Goal: Task Accomplishment & Management: Complete application form

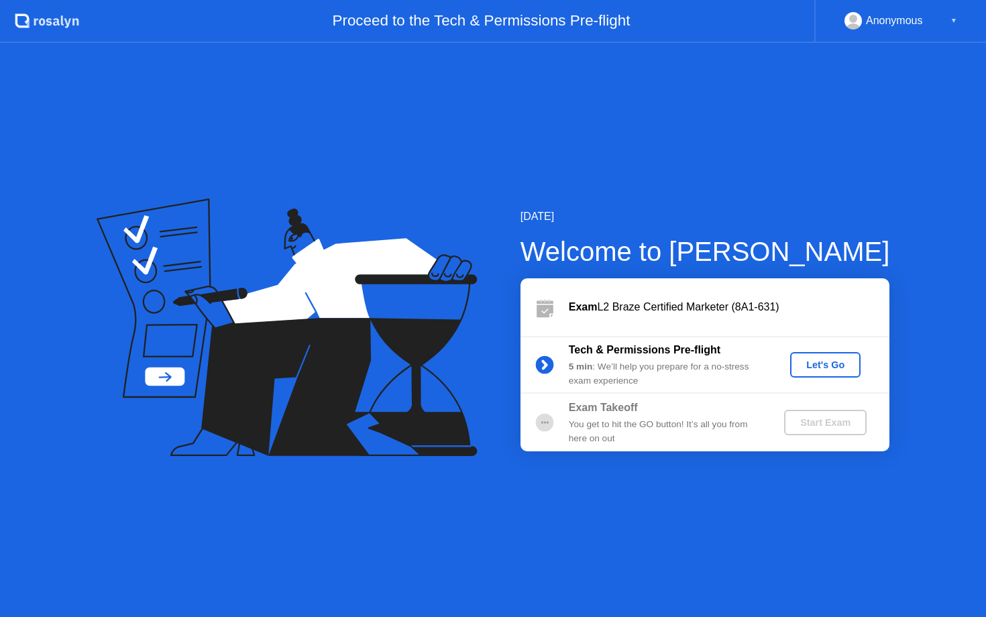
click at [823, 353] on button "Let's Go" at bounding box center [825, 364] width 70 height 25
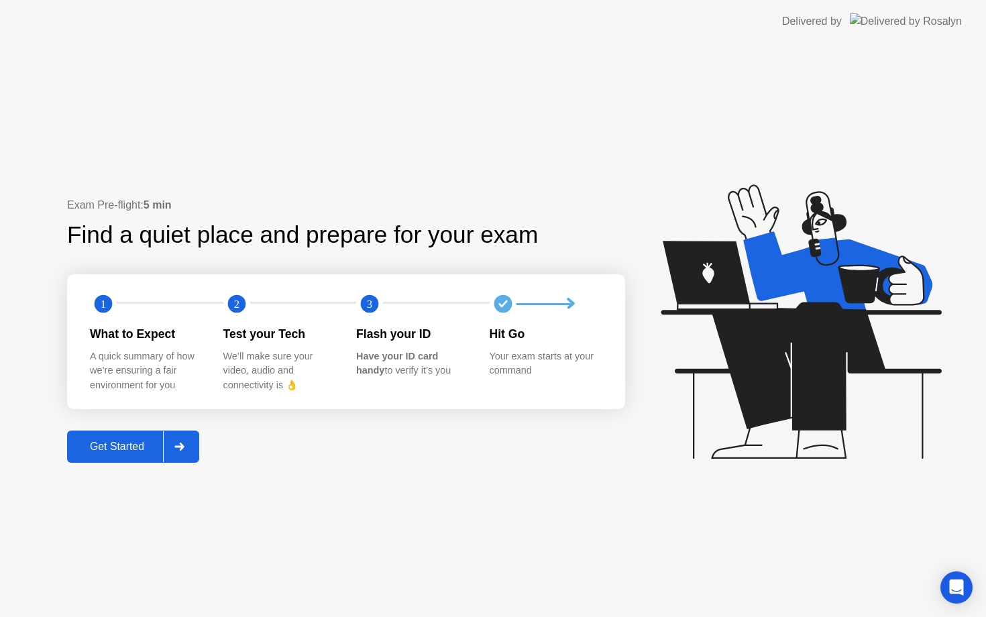
click at [114, 452] on div "Get Started" at bounding box center [117, 446] width 92 height 12
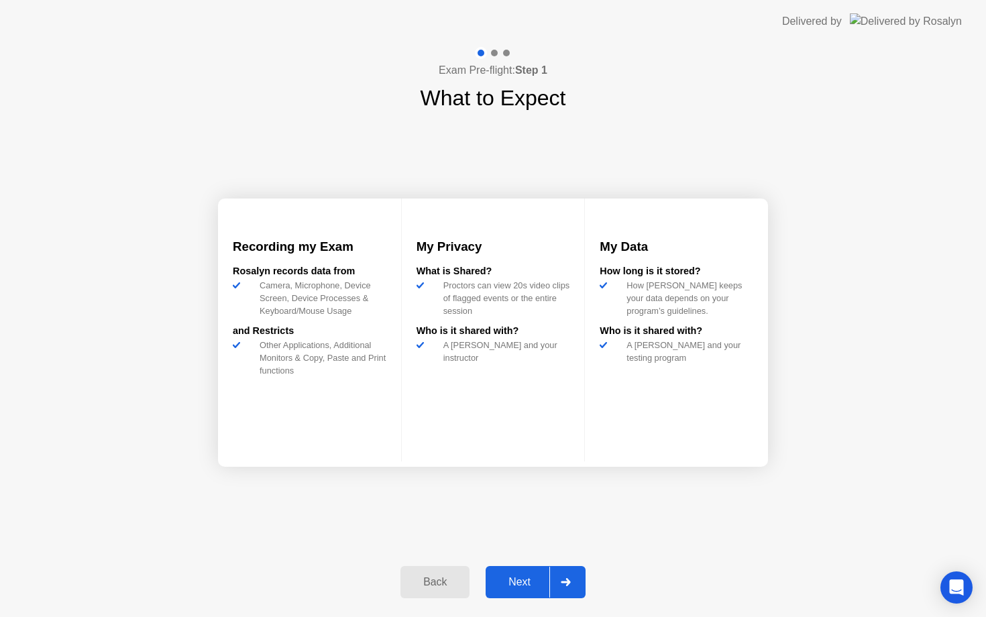
click at [513, 573] on button "Next" at bounding box center [535, 582] width 100 height 32
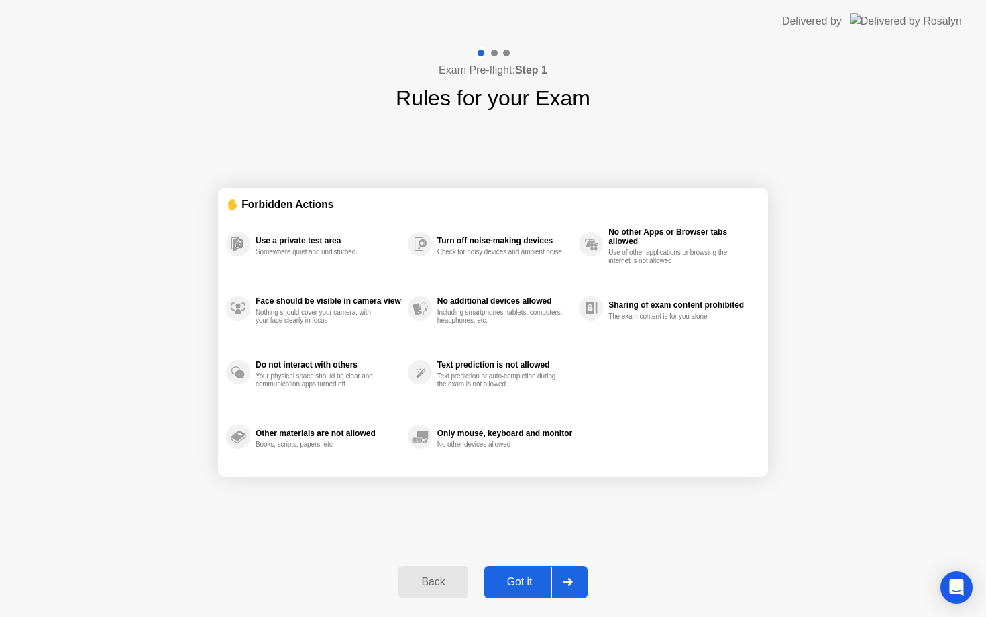
click at [528, 572] on button "Got it" at bounding box center [535, 582] width 103 height 32
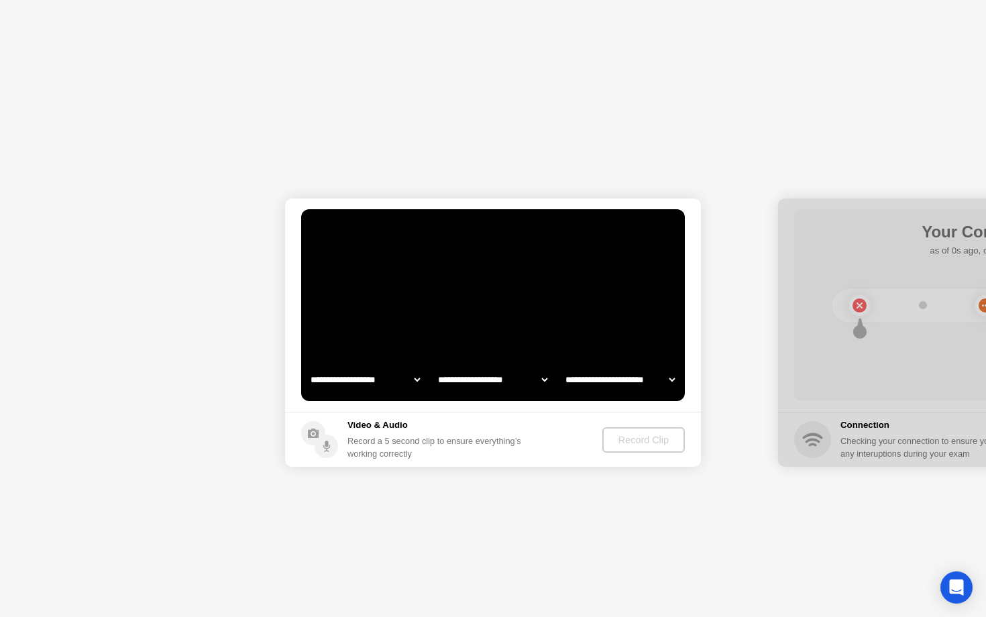
select select "**********"
select select "*******"
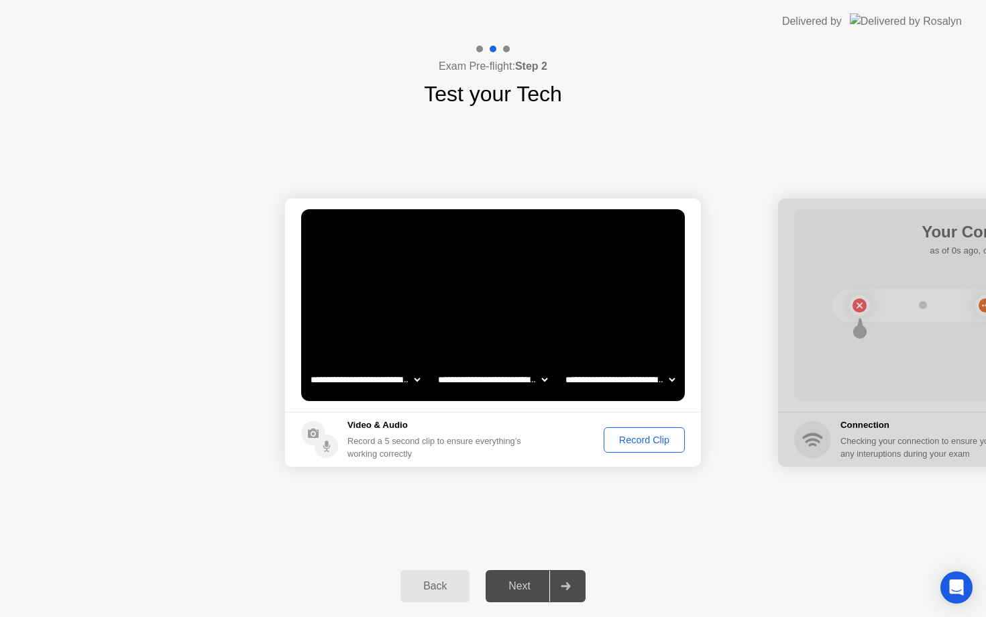
click at [623, 450] on button "Record Clip" at bounding box center [643, 439] width 81 height 25
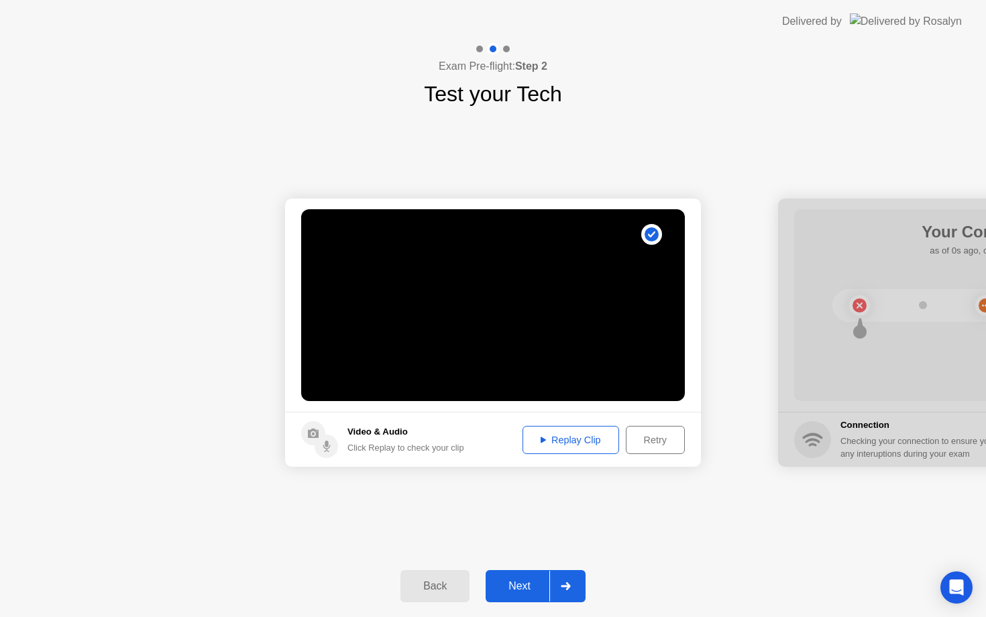
click at [530, 586] on div "Next" at bounding box center [519, 586] width 60 height 12
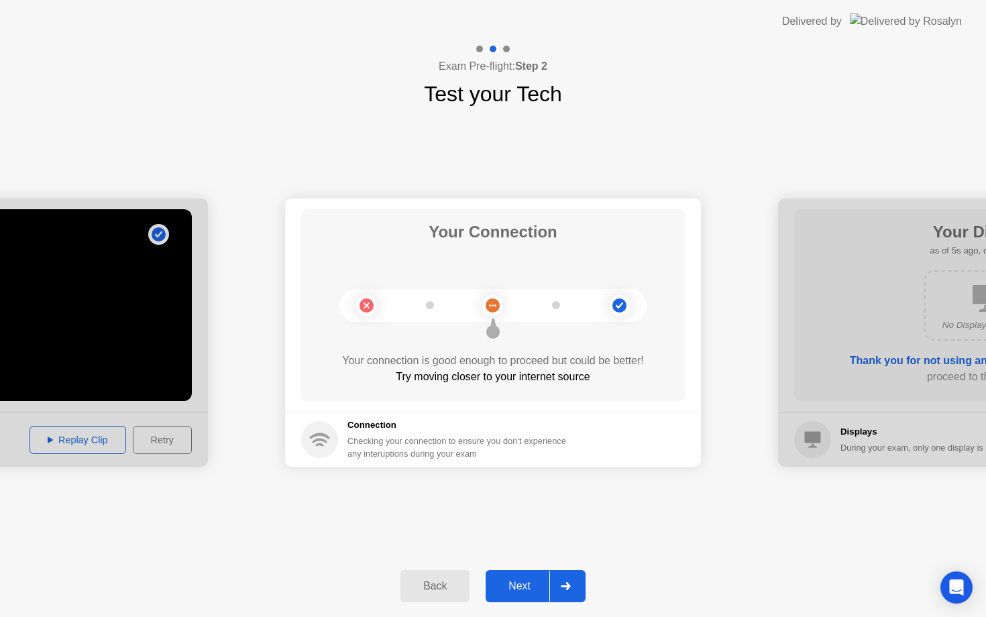
click at [510, 588] on div "Next" at bounding box center [519, 586] width 60 height 12
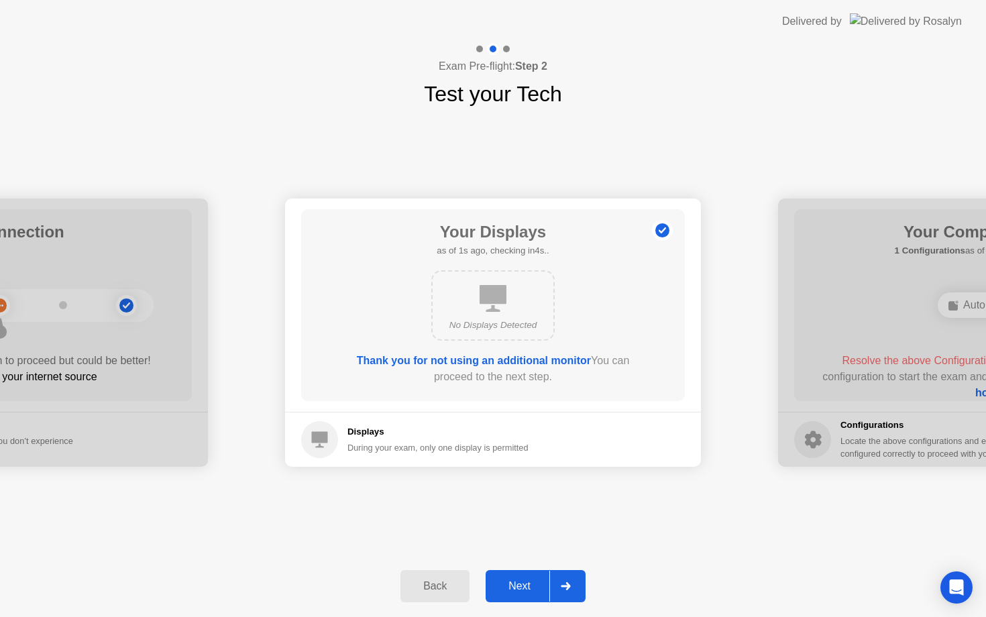
click at [510, 588] on div "Next" at bounding box center [519, 586] width 60 height 12
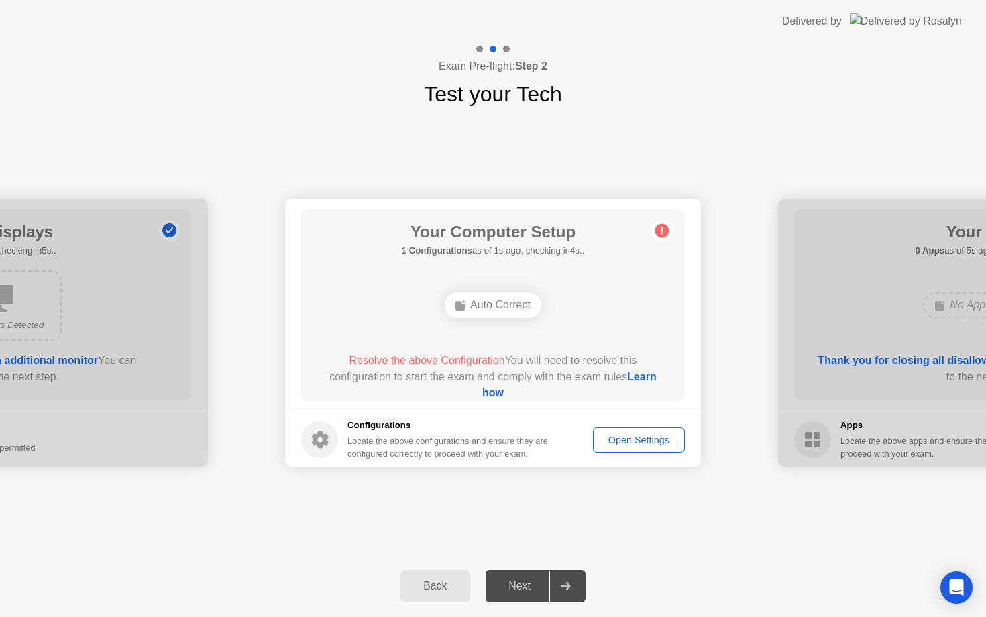
drag, startPoint x: 611, startPoint y: 434, endPoint x: 501, endPoint y: 304, distance: 170.8
click at [501, 304] on app-configurations "Your Computer Setup 1 Configurations as of 1s ago, checking in4s.. Auto Correct…" at bounding box center [493, 332] width 416 height 268
click at [501, 304] on div "Auto Correct" at bounding box center [493, 304] width 97 height 25
click at [632, 437] on div "Open Settings" at bounding box center [638, 439] width 82 height 11
click at [630, 445] on div "Open Settings" at bounding box center [638, 439] width 82 height 11
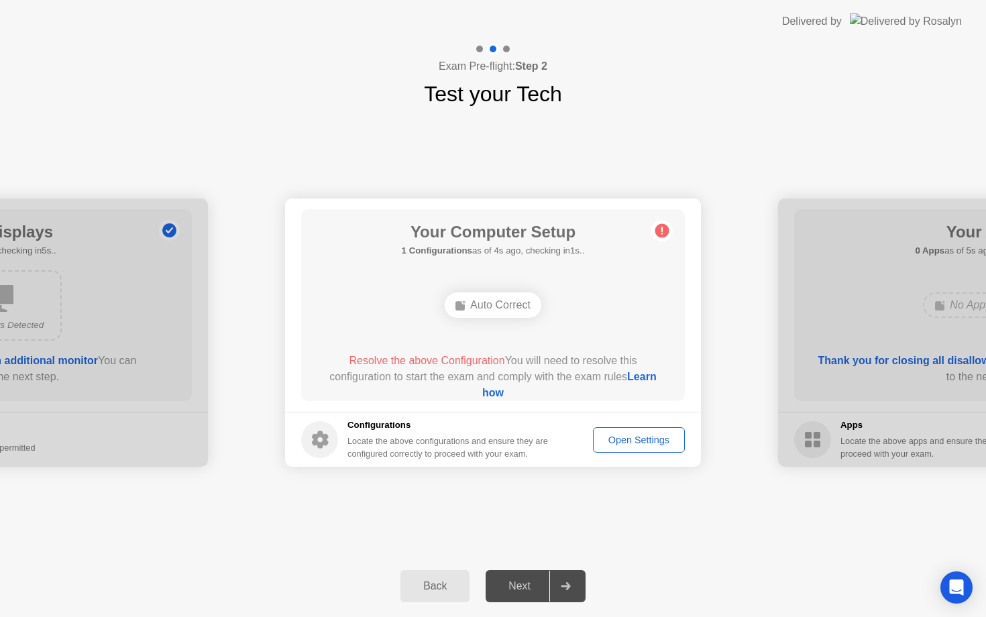
click at [462, 302] on ellipse at bounding box center [464, 302] width 4 height 4
click at [522, 586] on div "Next" at bounding box center [519, 586] width 60 height 12
click at [487, 397] on link "Learn how" at bounding box center [569, 384] width 174 height 27
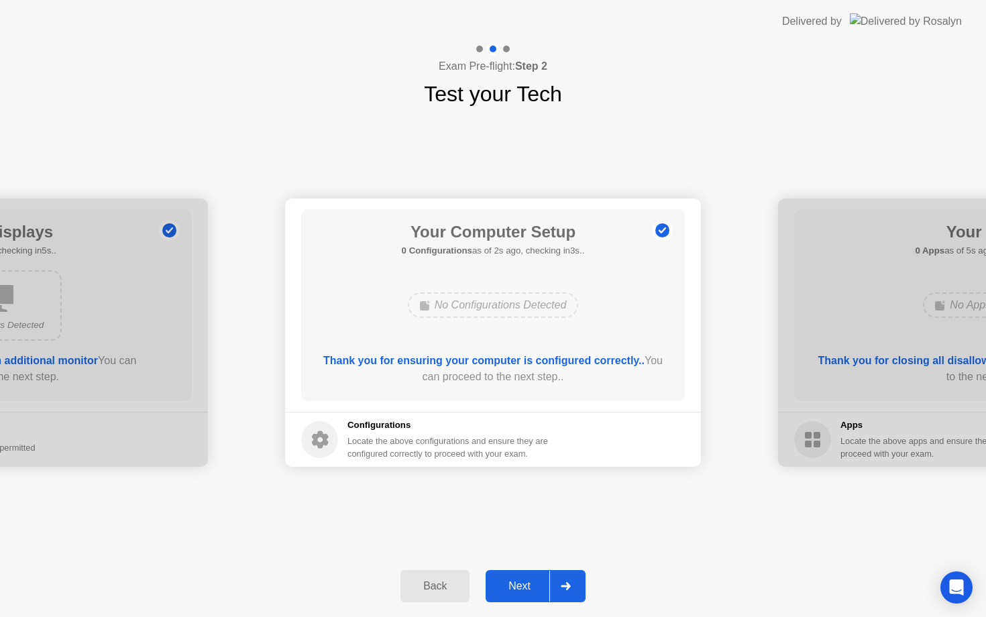
click at [512, 585] on div "Next" at bounding box center [519, 586] width 60 height 12
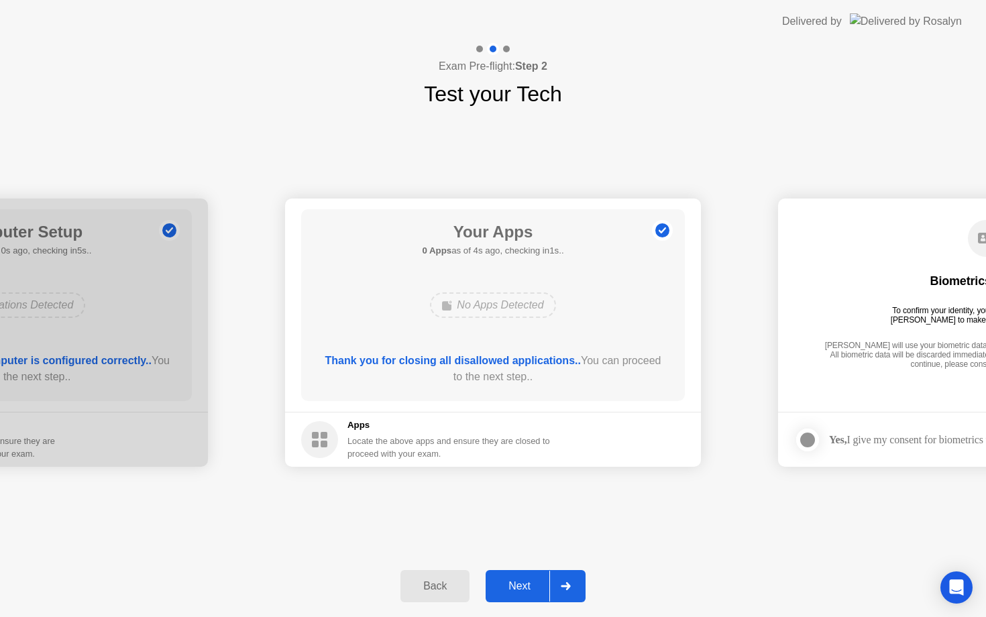
click at [512, 585] on div "Next" at bounding box center [519, 586] width 60 height 12
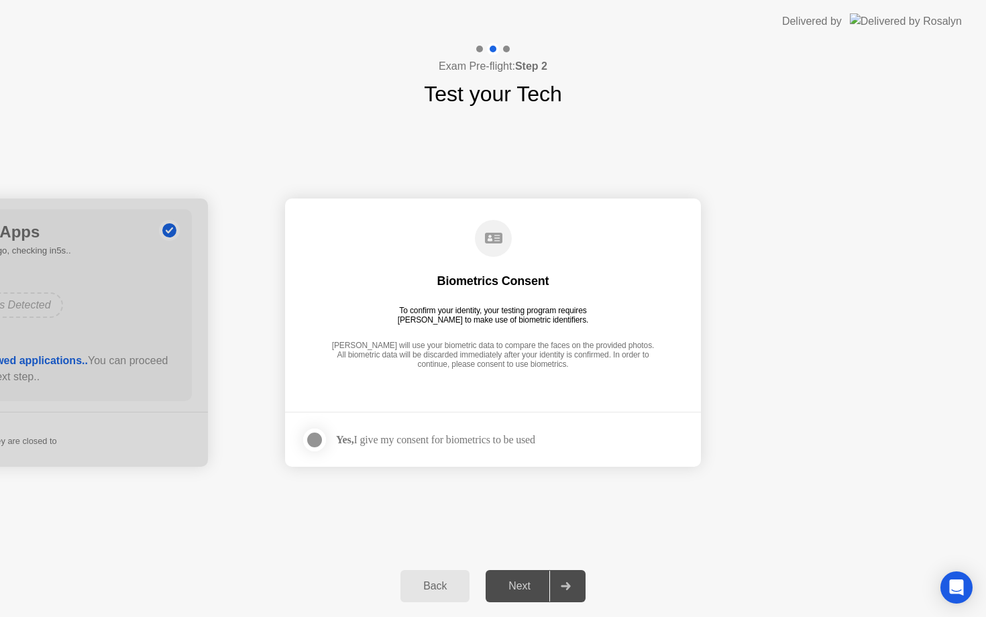
click at [320, 442] on div at bounding box center [314, 440] width 16 height 16
click at [529, 576] on button "Next" at bounding box center [535, 586] width 100 height 32
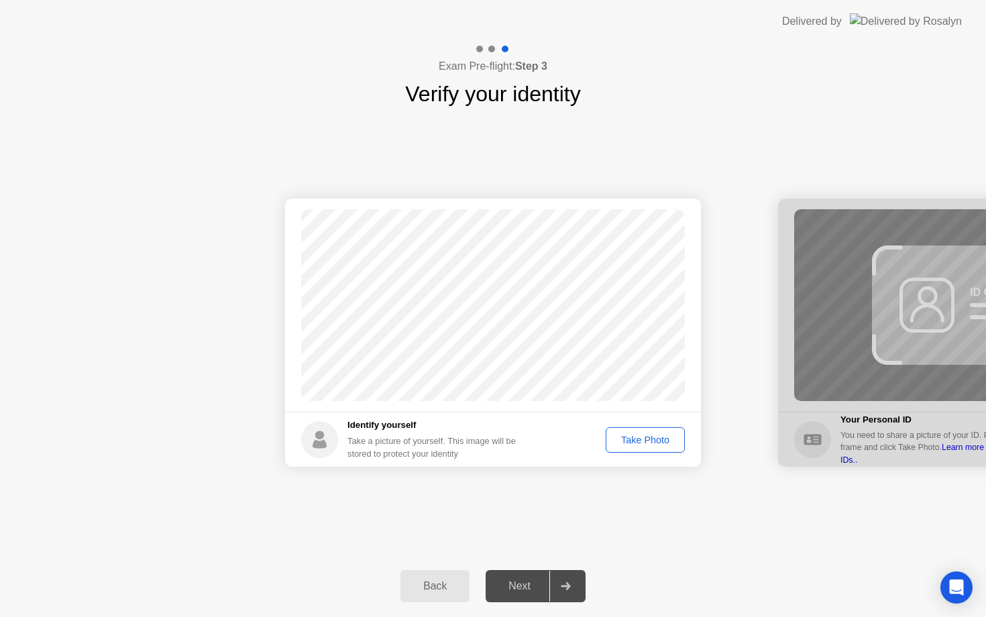
click at [654, 440] on div "Take Photo" at bounding box center [645, 439] width 70 height 11
click at [521, 575] on button "Next" at bounding box center [535, 586] width 100 height 32
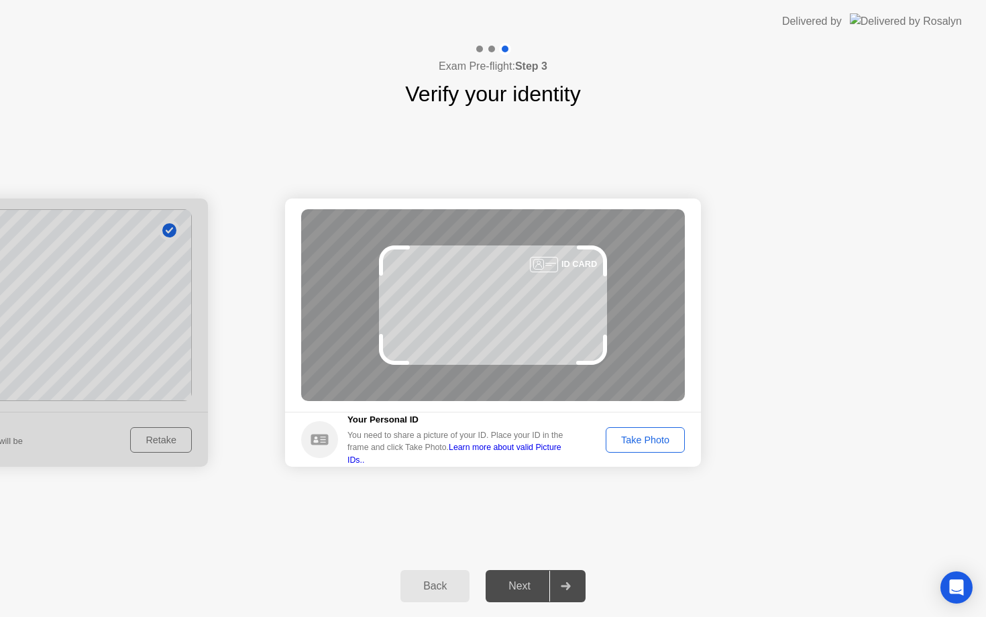
click at [640, 438] on div "Take Photo" at bounding box center [645, 439] width 70 height 11
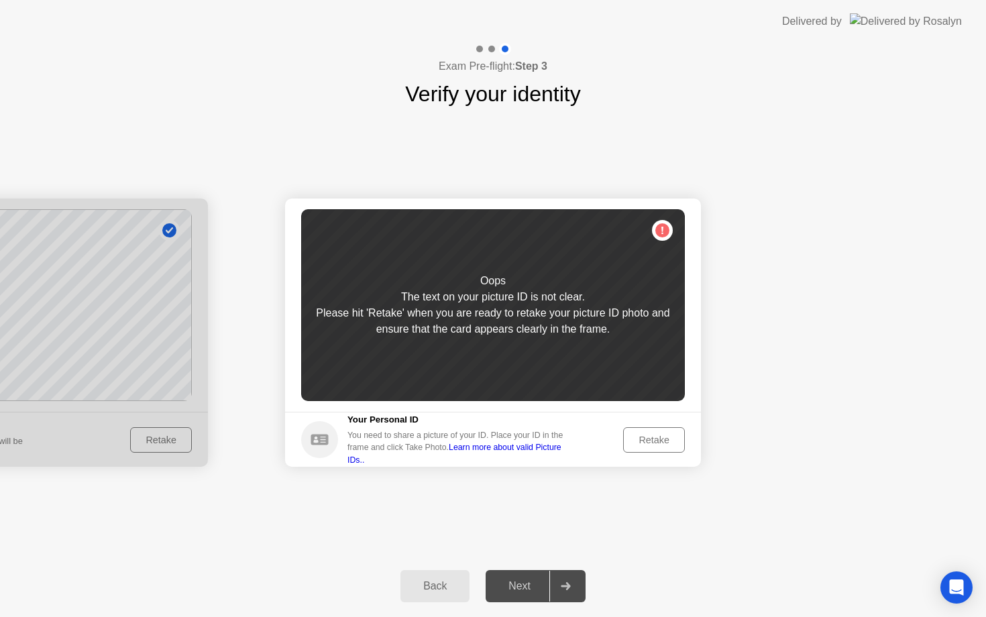
click at [640, 438] on div "Retake" at bounding box center [654, 439] width 52 height 11
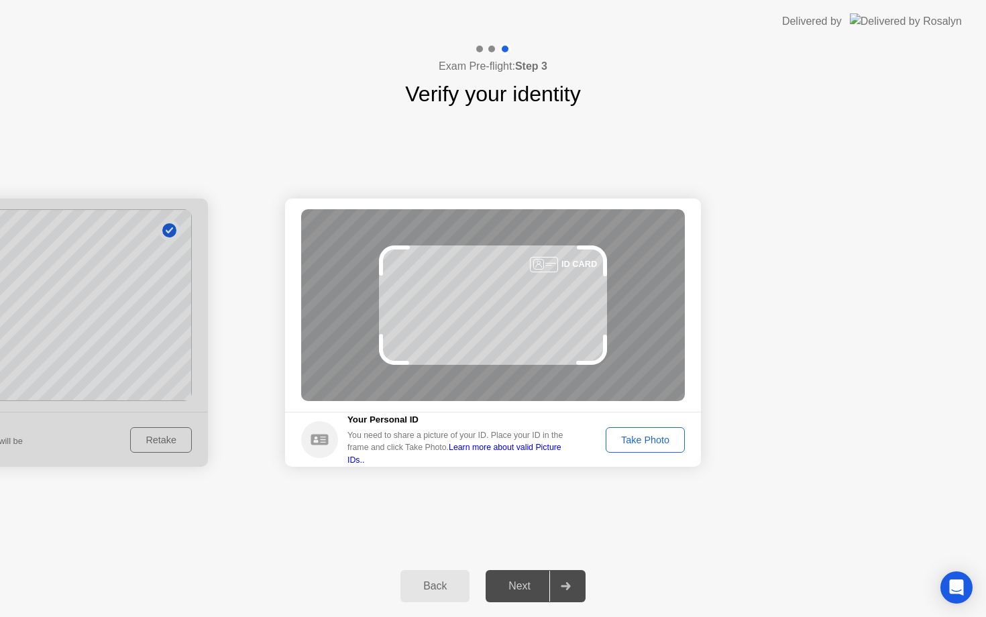
click at [640, 438] on div "Take Photo" at bounding box center [645, 439] width 70 height 11
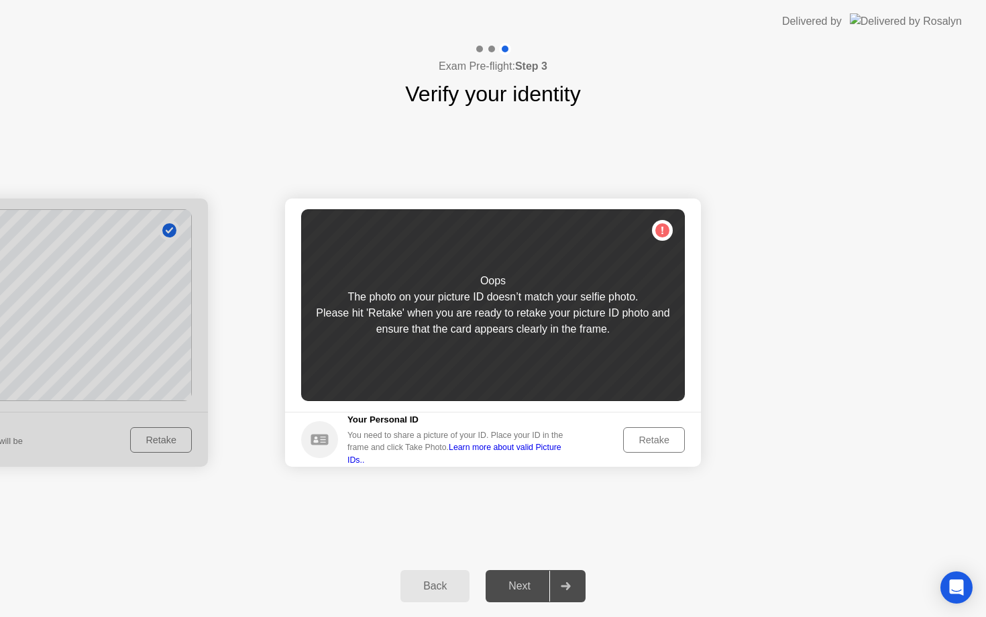
click at [640, 438] on div "Retake" at bounding box center [654, 439] width 52 height 11
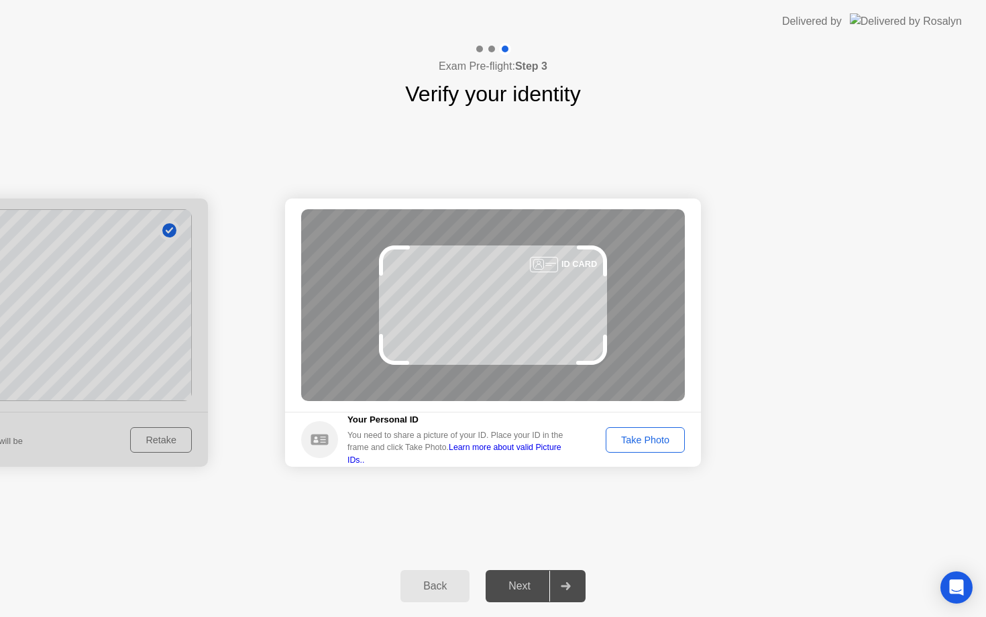
click at [640, 438] on div "Take Photo" at bounding box center [645, 439] width 70 height 11
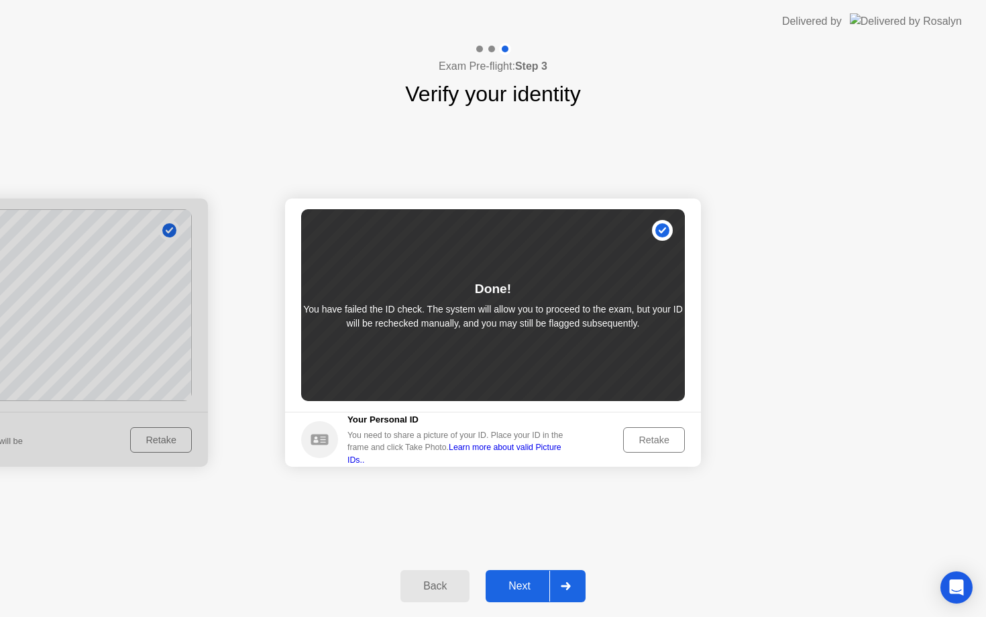
click at [523, 572] on button "Next" at bounding box center [535, 586] width 100 height 32
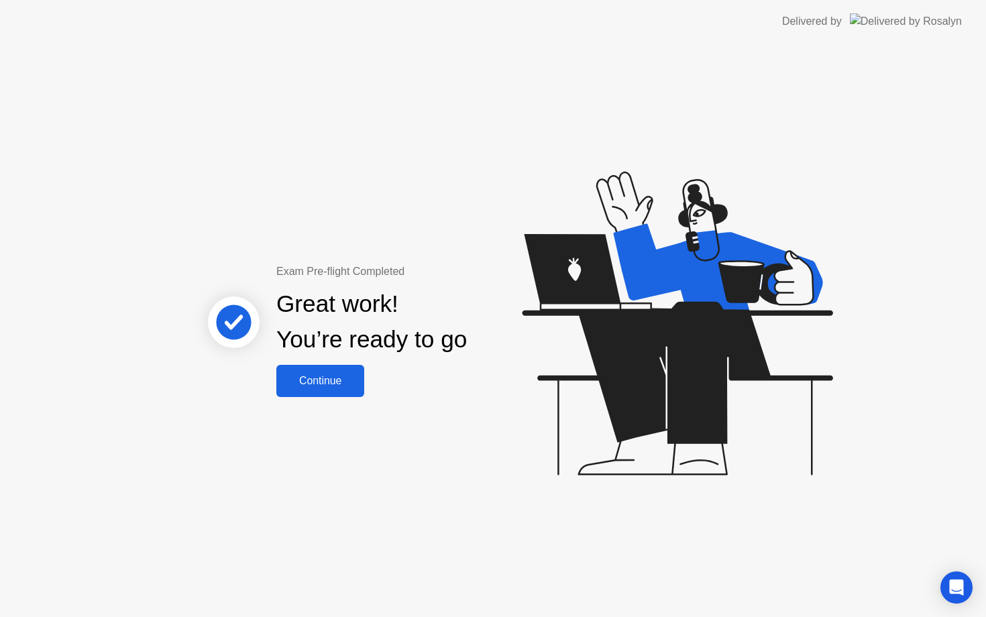
click at [320, 390] on button "Continue" at bounding box center [320, 381] width 88 height 32
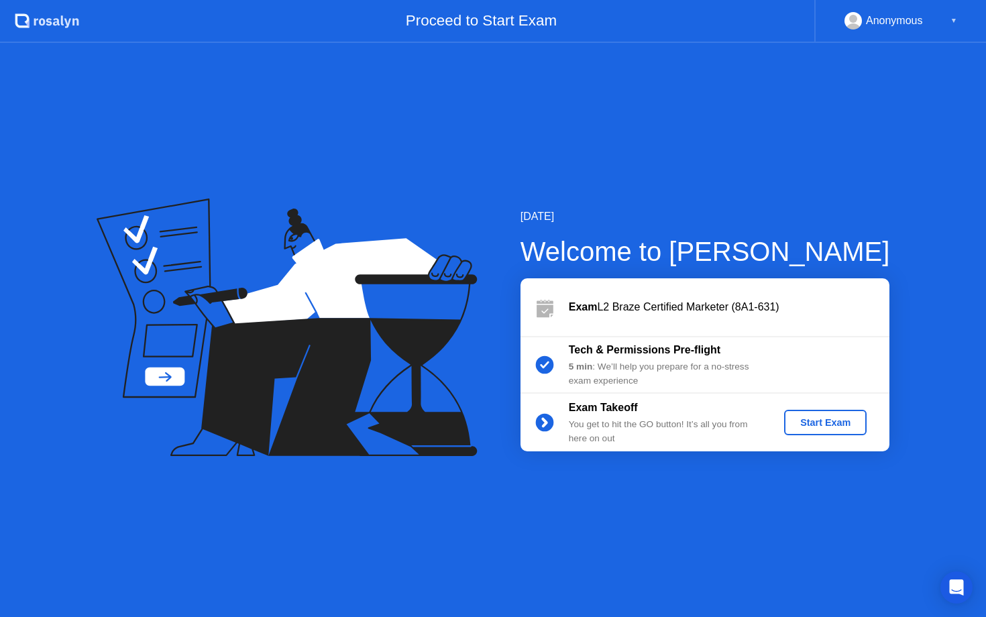
click at [829, 425] on div "Start Exam" at bounding box center [825, 422] width 72 height 11
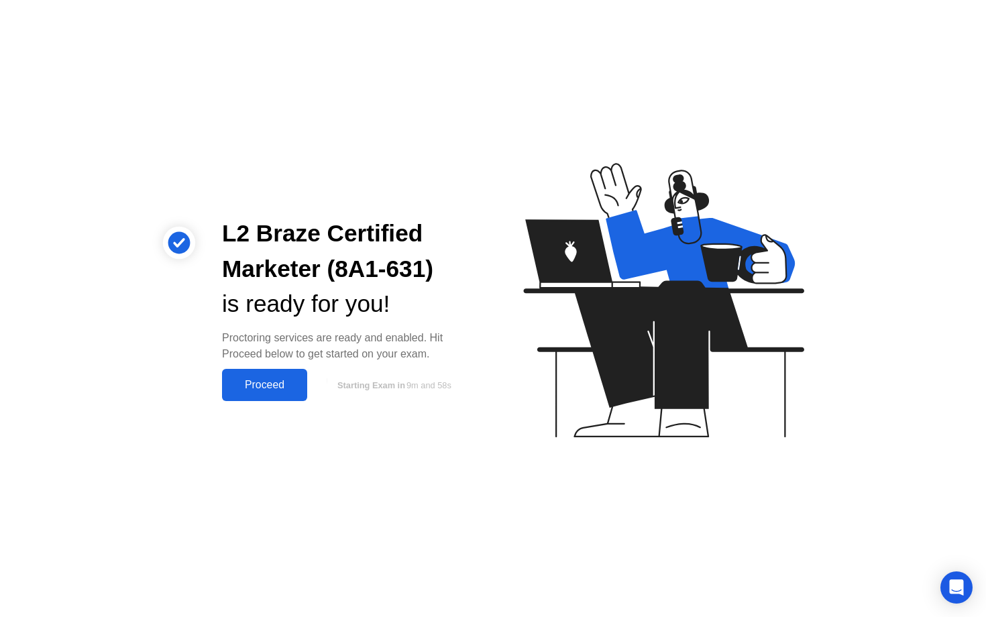
click at [298, 372] on button "Proceed" at bounding box center [264, 385] width 85 height 32
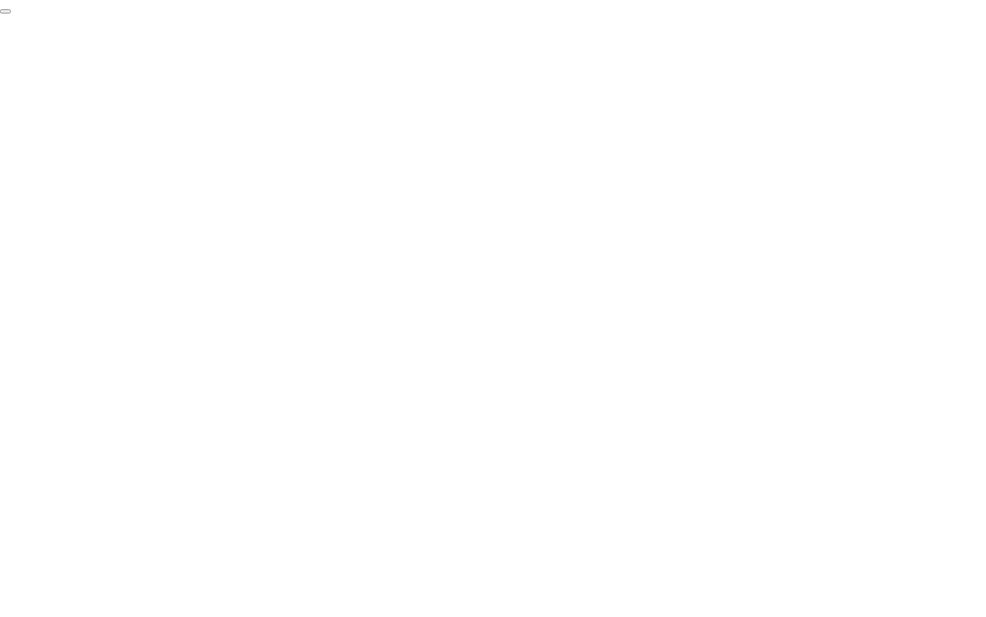
click div "End Proctoring Session"
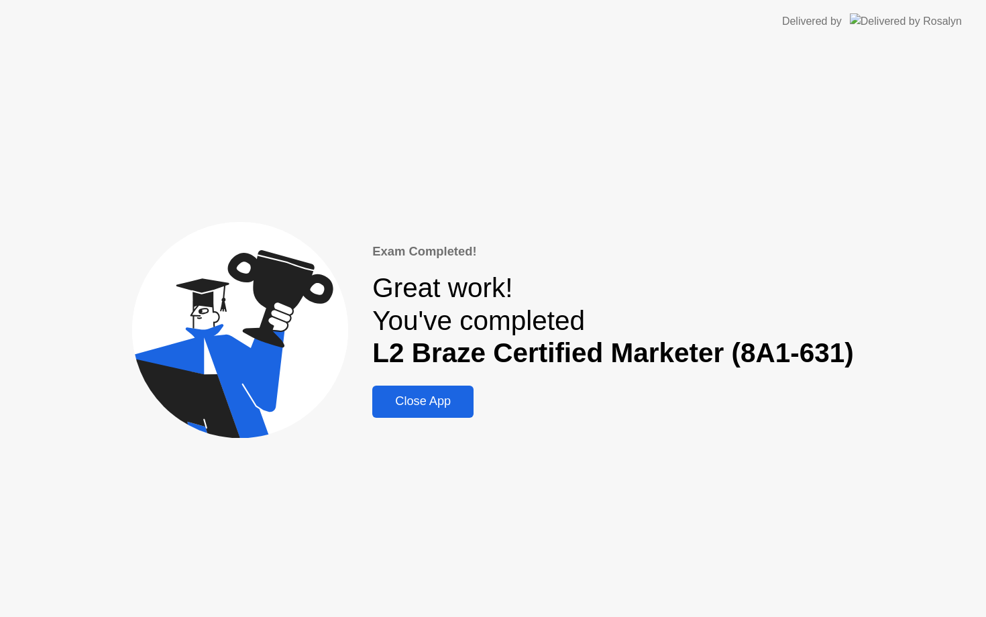
click at [449, 412] on button "Close App" at bounding box center [422, 402] width 101 height 32
